Goal: Task Accomplishment & Management: Manage account settings

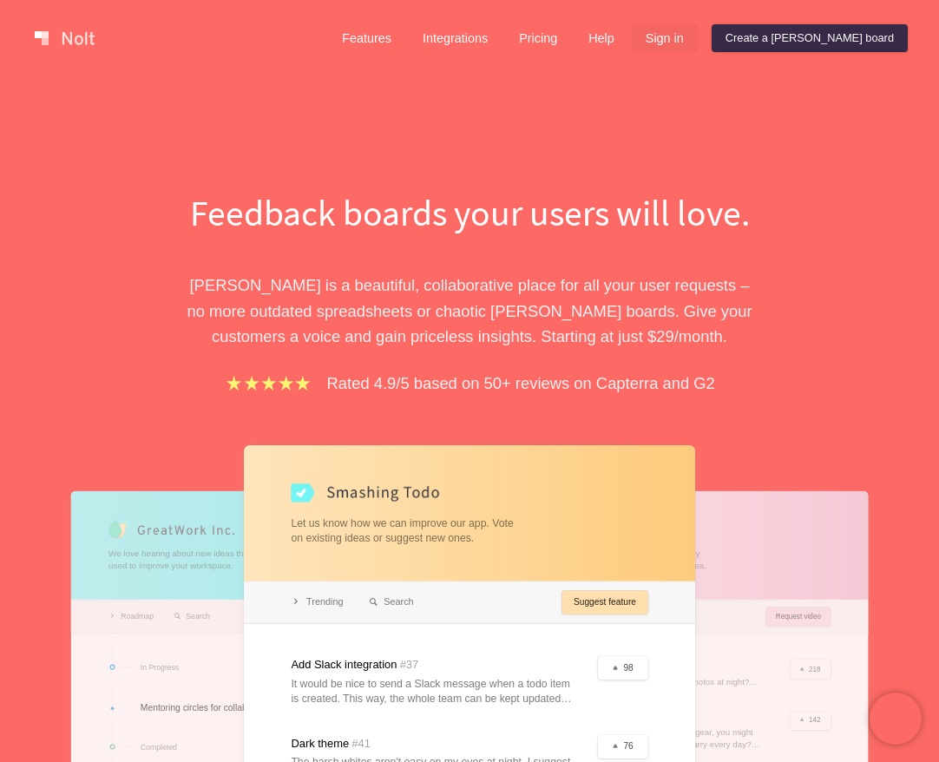
click at [698, 36] on link "Sign in" at bounding box center [665, 38] width 66 height 28
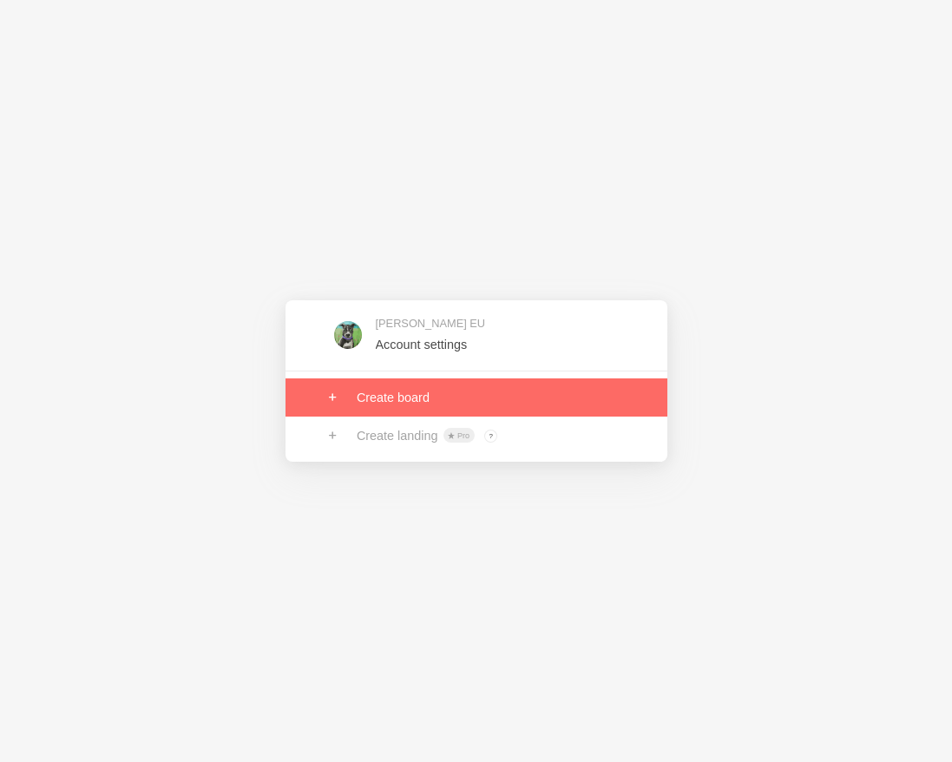
click at [413, 311] on link at bounding box center [476, 335] width 382 height 56
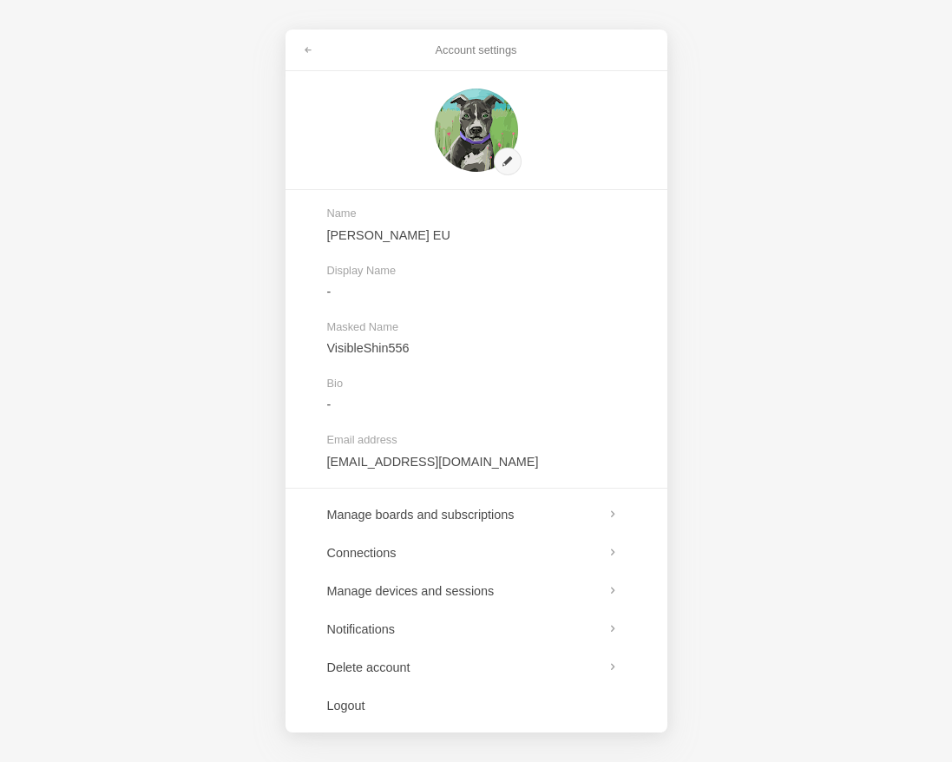
click at [219, 399] on div "Account settings Name [PERSON_NAME] EU Display Name - Masked Name VisibleShin55…" at bounding box center [476, 381] width 952 height 762
click at [146, 333] on div "Account settings Name [PERSON_NAME] EU Display Name - Masked Name VisibleShin55…" at bounding box center [476, 381] width 952 height 762
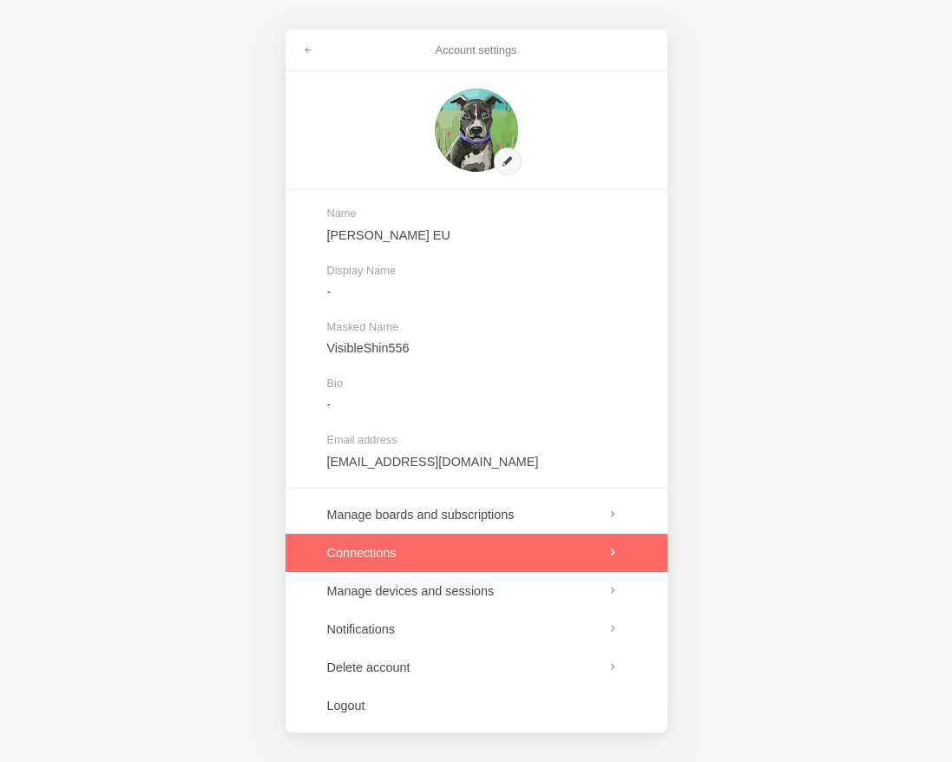
click at [375, 560] on link at bounding box center [476, 553] width 382 height 38
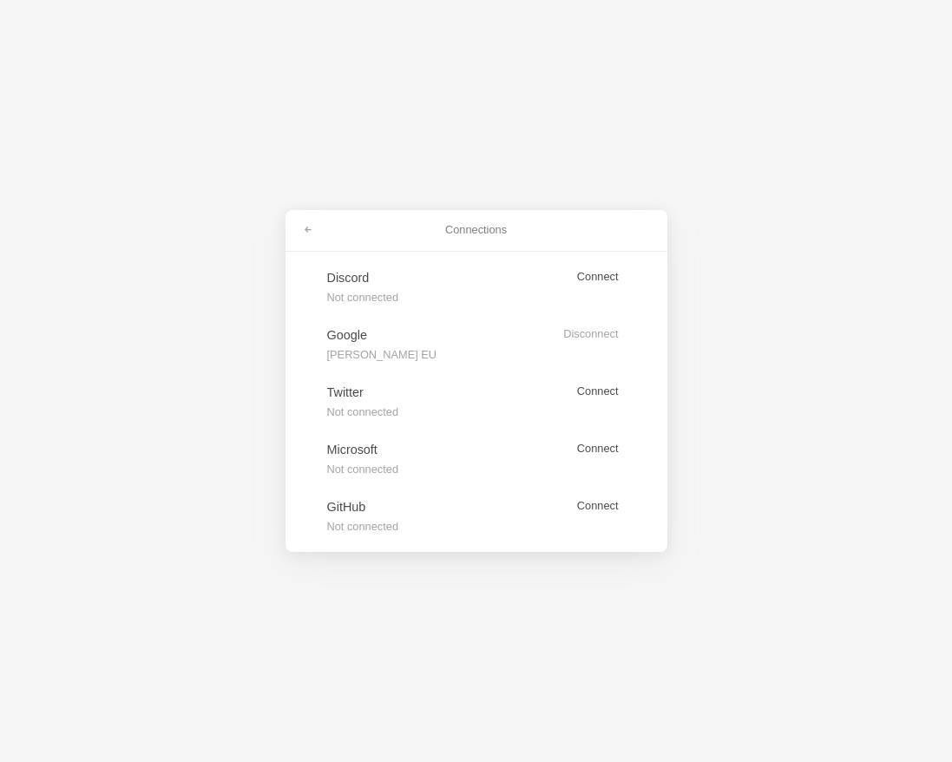
click at [289, 226] on div "Connections" at bounding box center [476, 231] width 382 height 42
click at [316, 233] on link at bounding box center [307, 230] width 31 height 28
